Goal: Task Accomplishment & Management: Complete application form

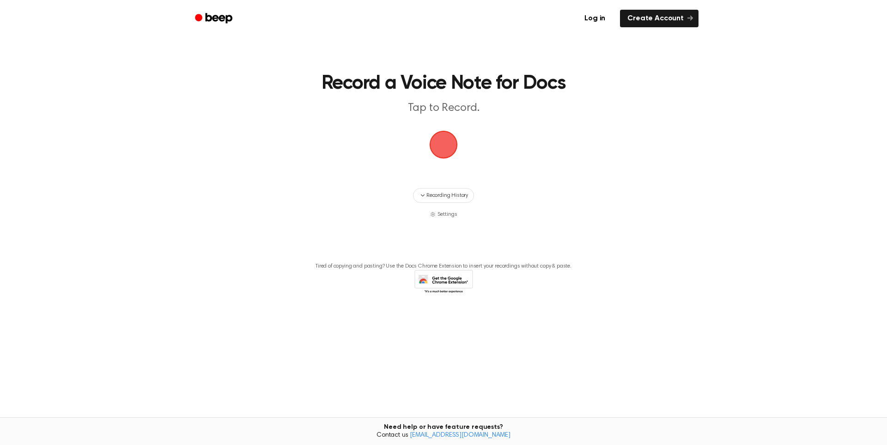
click at [581, 54] on main "Record a Voice Note for Docs Tap to Record. Recording History Settings Tired of…" at bounding box center [443, 200] width 887 height 401
click at [649, 14] on link "Create Account" at bounding box center [659, 19] width 79 height 18
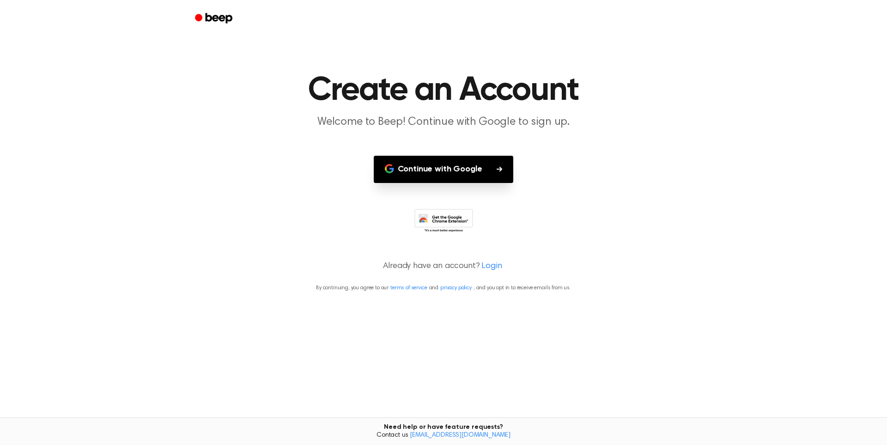
click at [213, 18] on icon "Beep" at bounding box center [219, 18] width 27 height 10
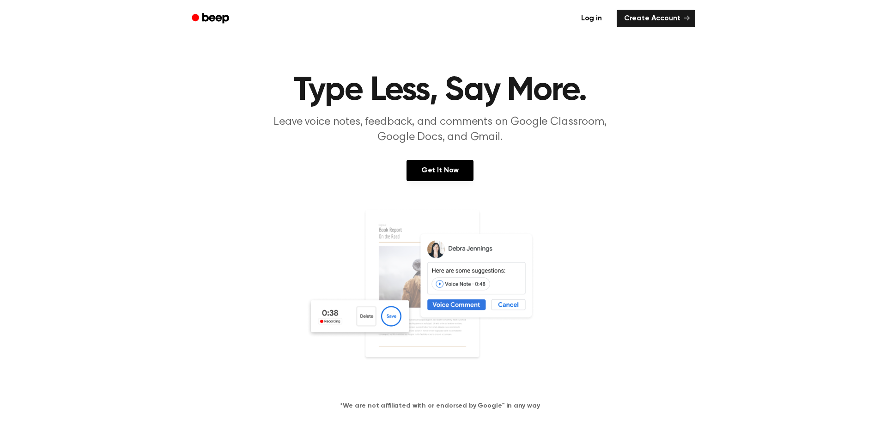
click at [465, 263] on img at bounding box center [440, 297] width 268 height 177
